Goal: Task Accomplishment & Management: Understand process/instructions

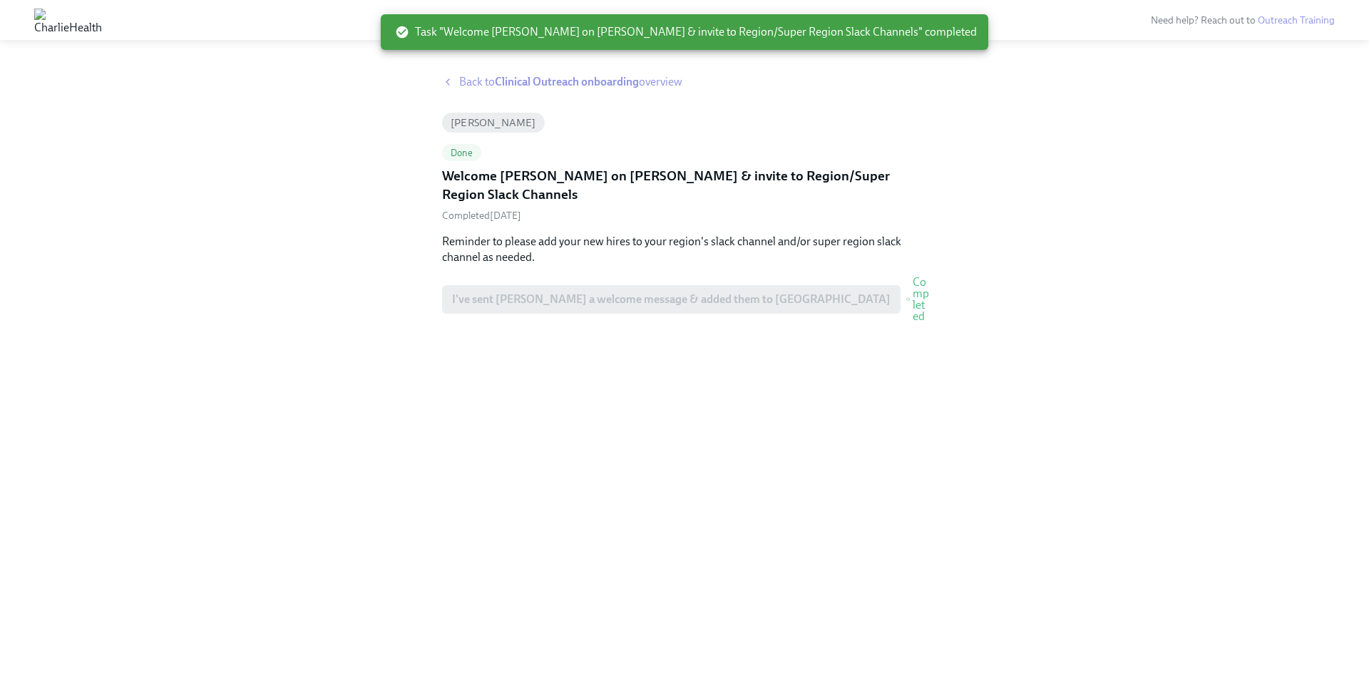
click at [464, 86] on span "Back to Clinical Outreach onboarding overview" at bounding box center [570, 82] width 223 height 16
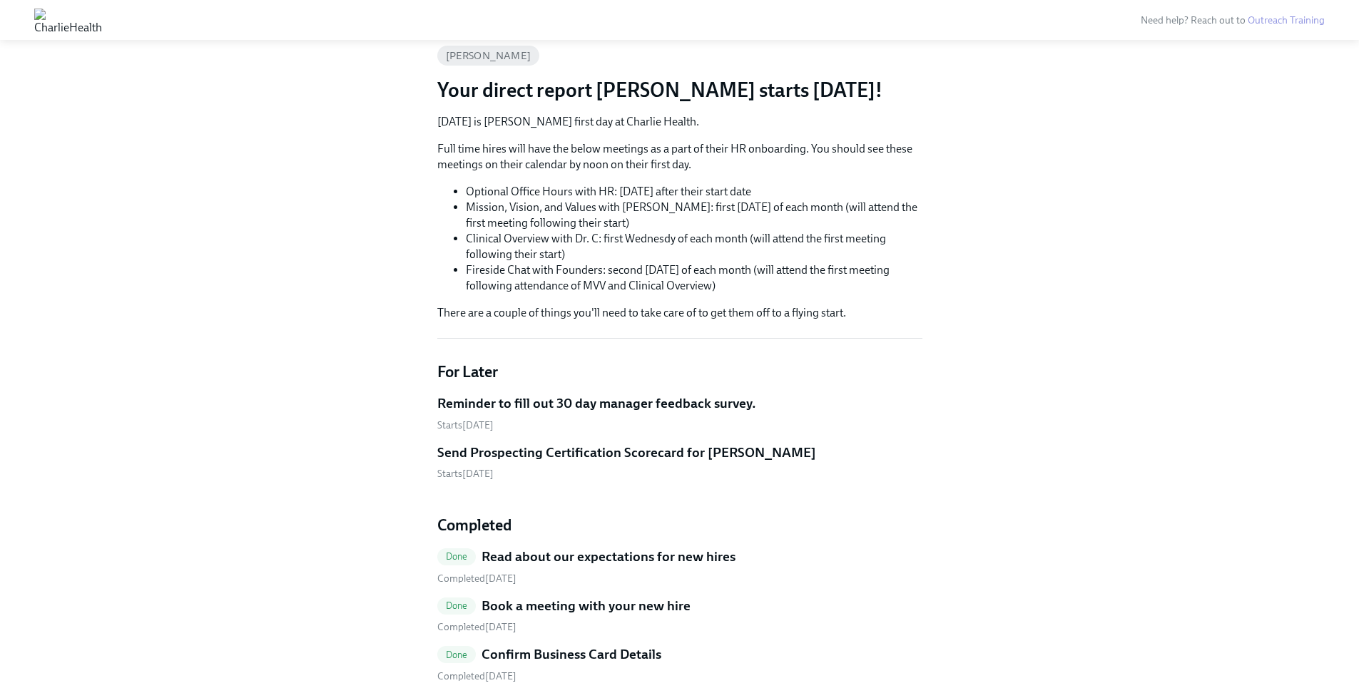
scroll to position [380, 0]
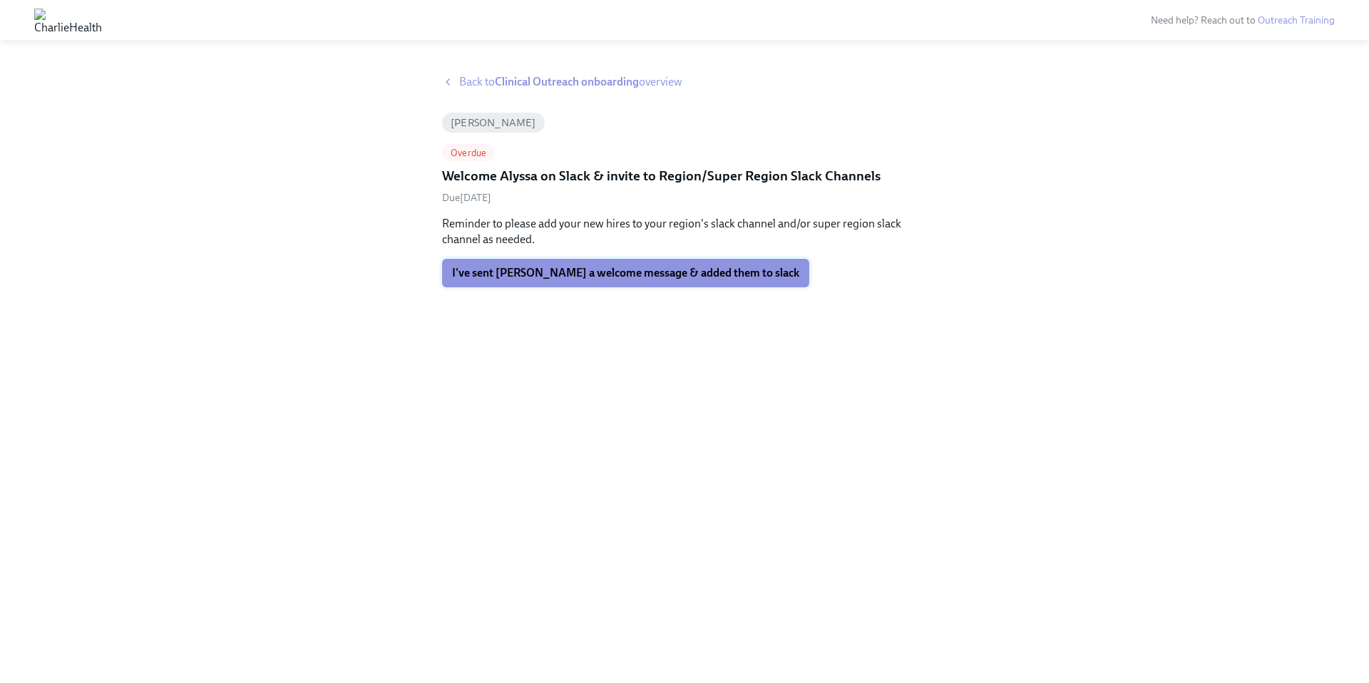
click at [566, 274] on span "I've sent Alyssa a welcome message & added them to slack" at bounding box center [625, 273] width 347 height 14
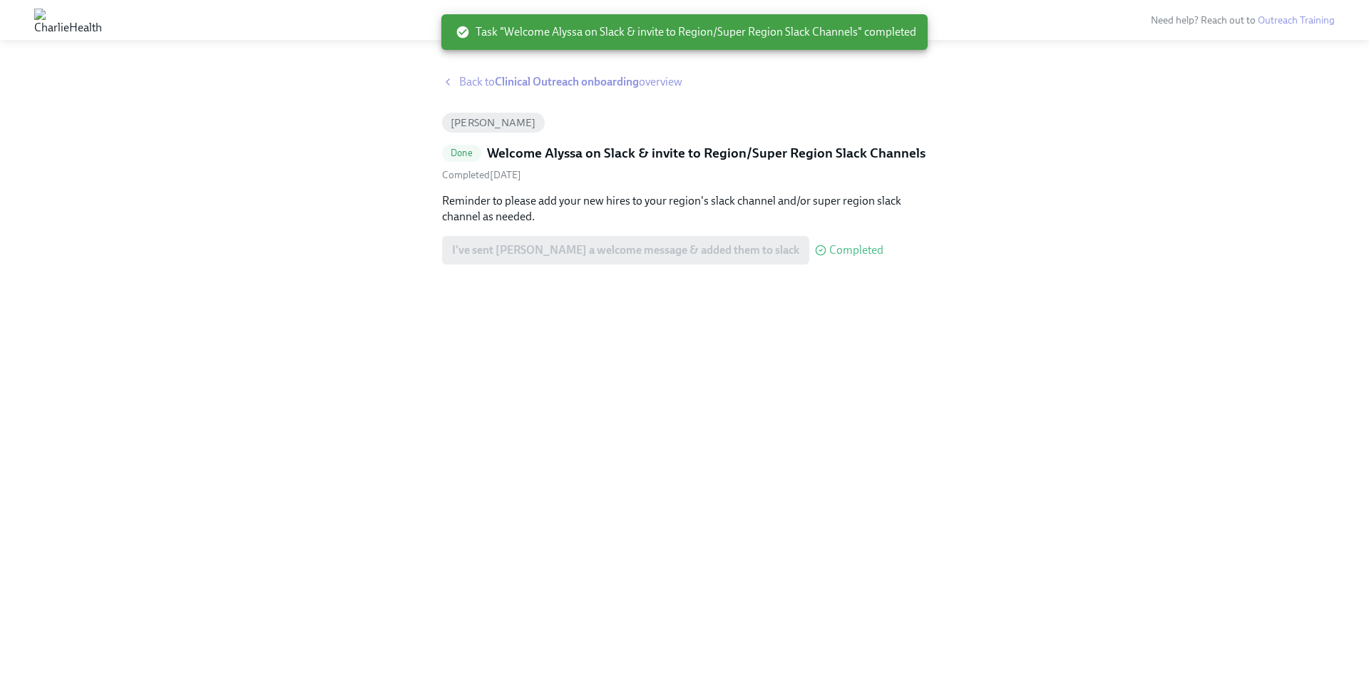
click at [469, 80] on span "Back to Clinical Outreach onboarding overview" at bounding box center [570, 82] width 223 height 16
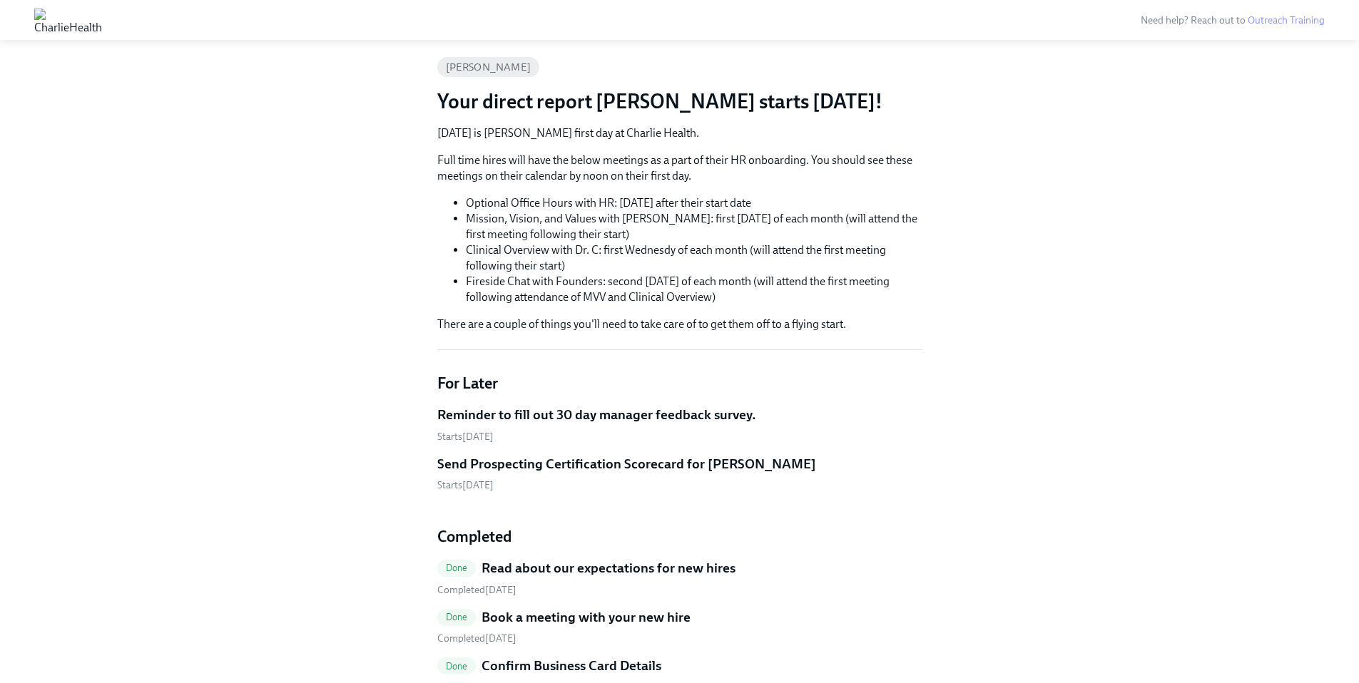
scroll to position [66, 0]
